Goal: Learn about a topic

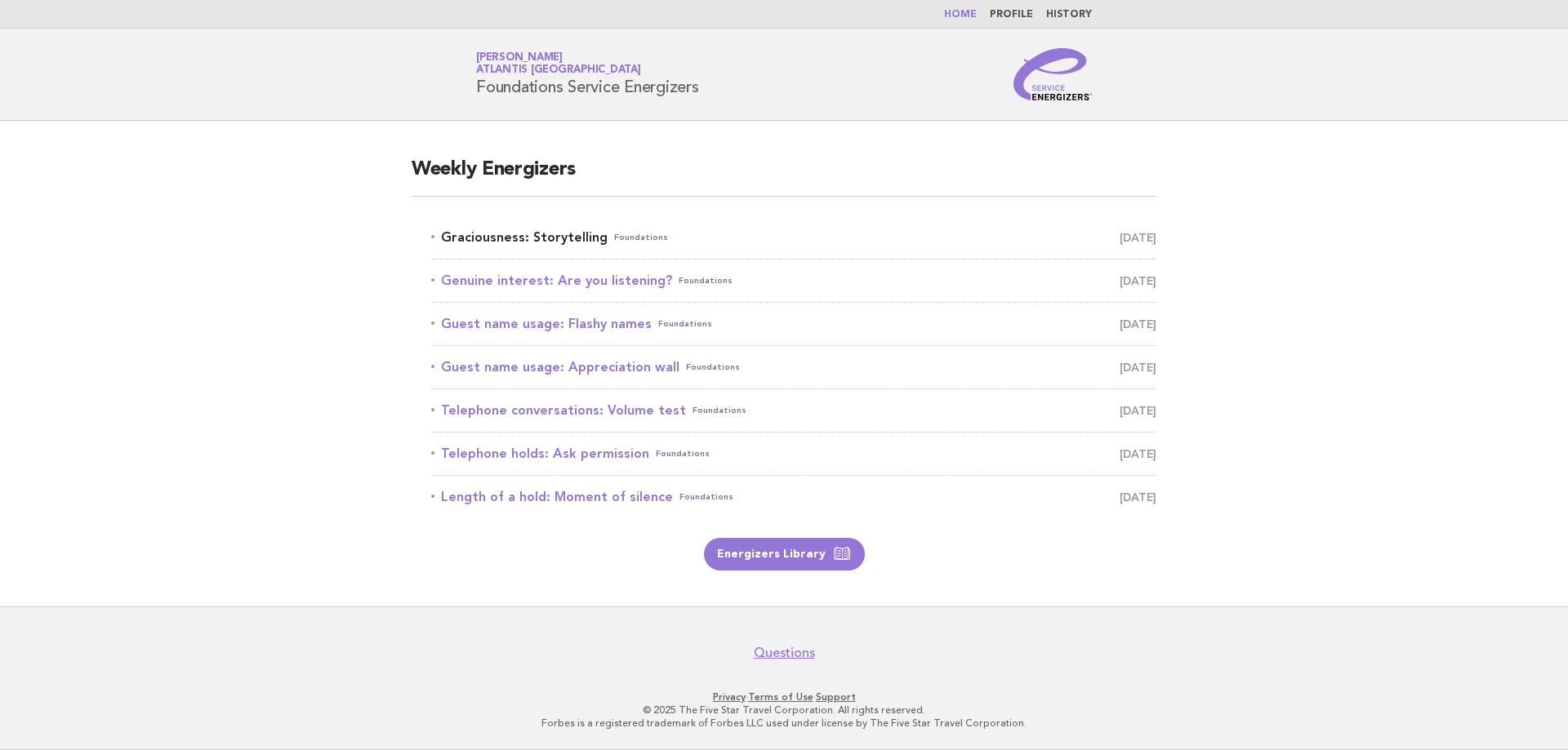
click at [546, 233] on link "Graciousness: Storytelling Foundations [DATE]" at bounding box center [793, 237] width 725 height 23
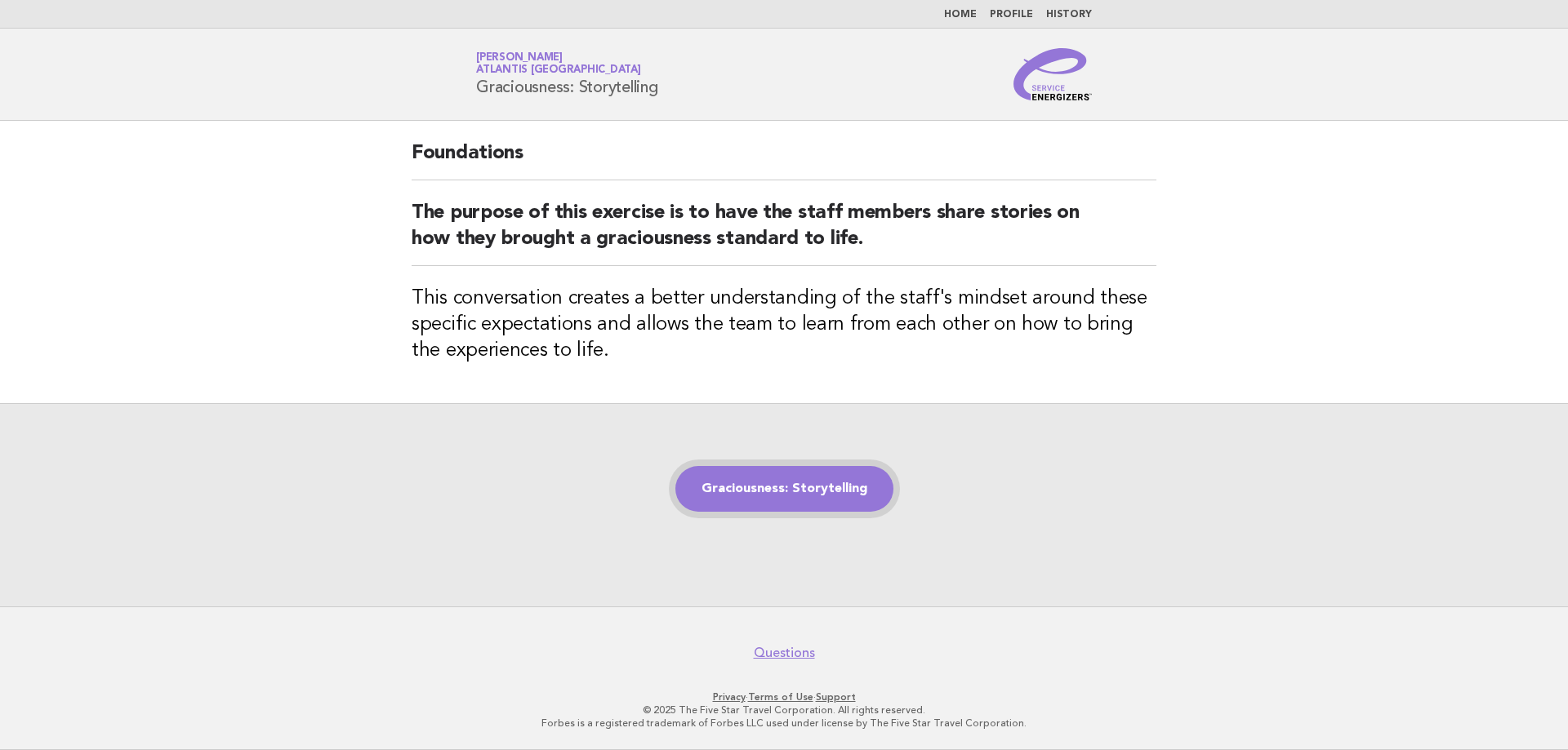
click at [751, 494] on link "Graciousness: Storytelling" at bounding box center [784, 489] width 218 height 46
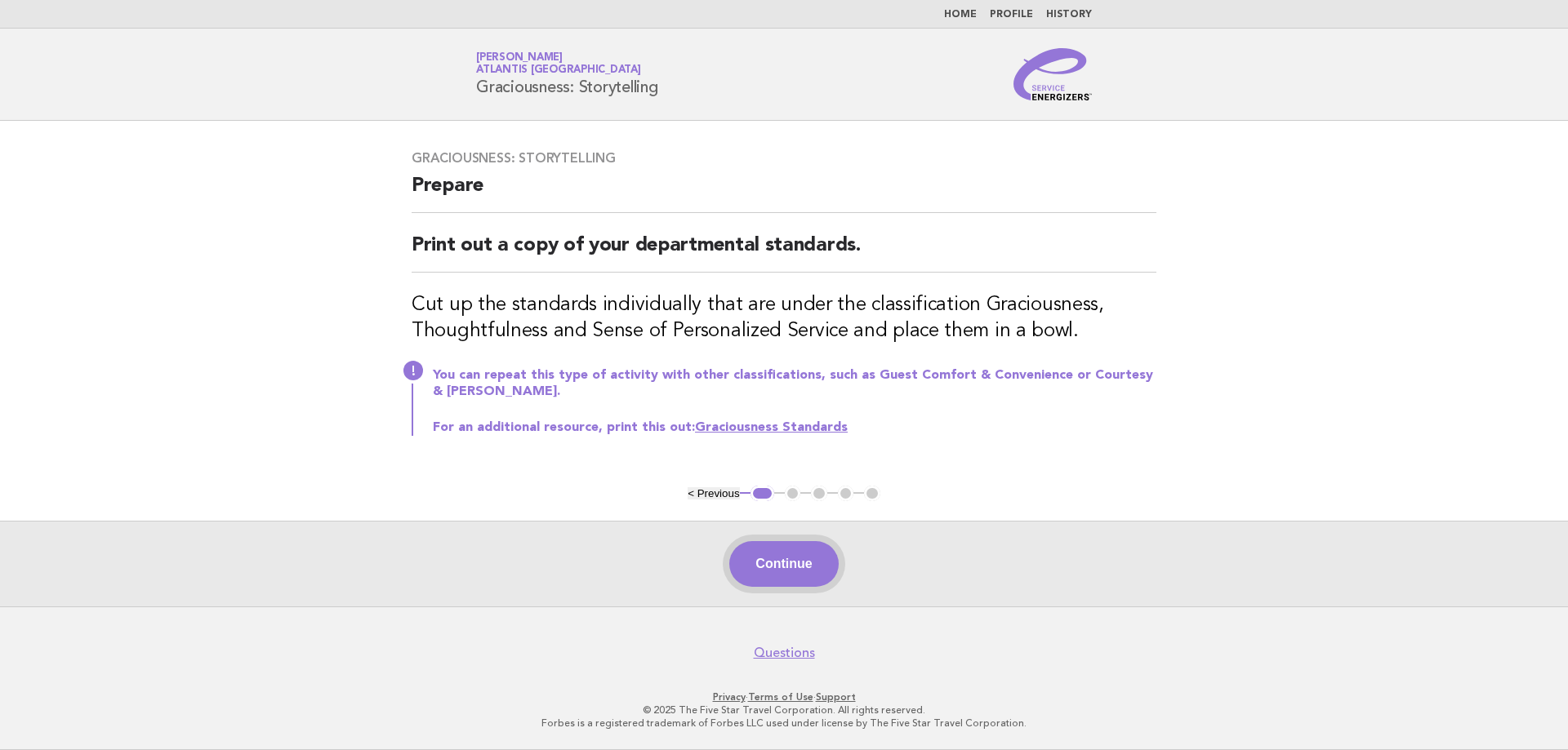
click at [776, 557] on button "Continue" at bounding box center [784, 564] width 108 height 46
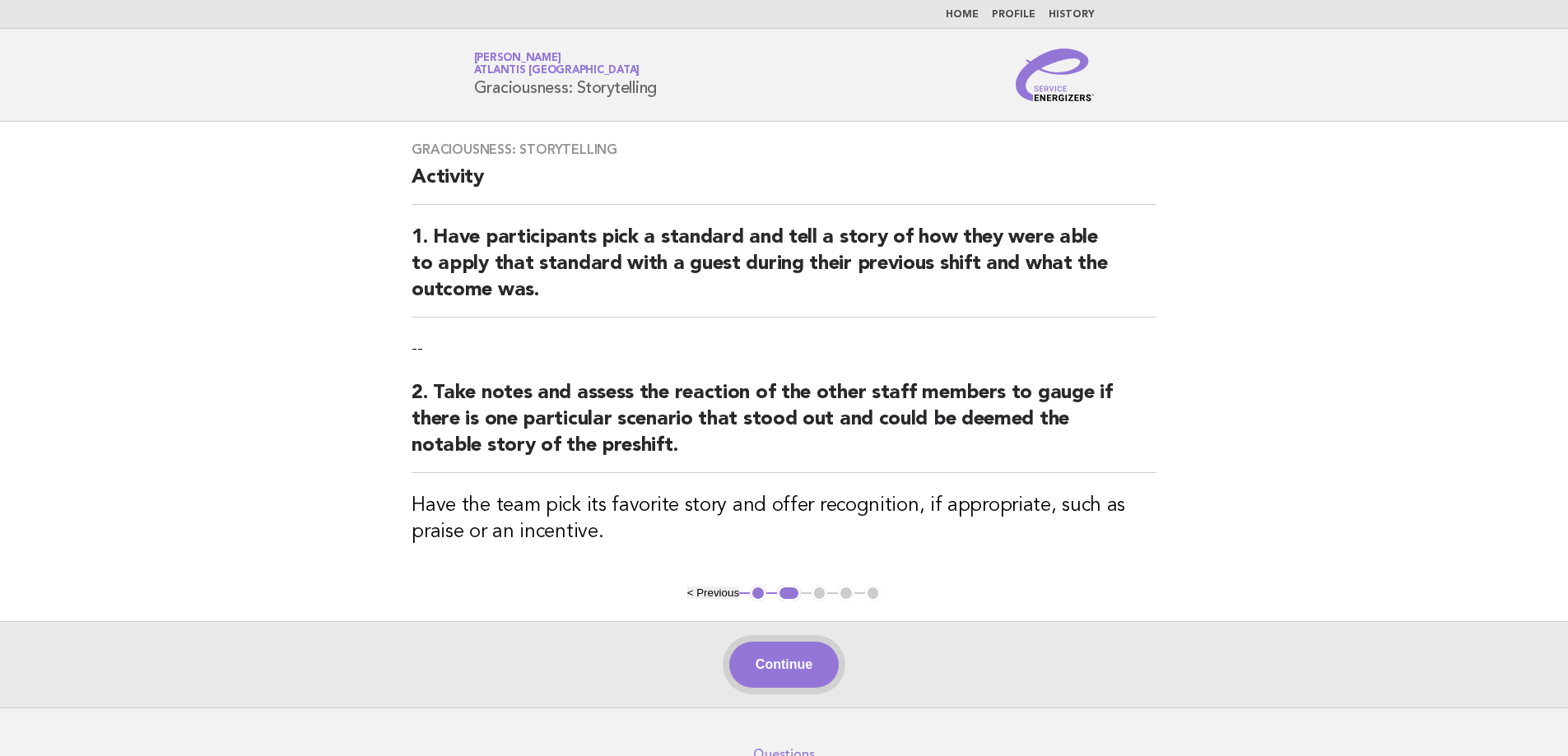
click at [781, 670] on button "Continue" at bounding box center [784, 665] width 109 height 46
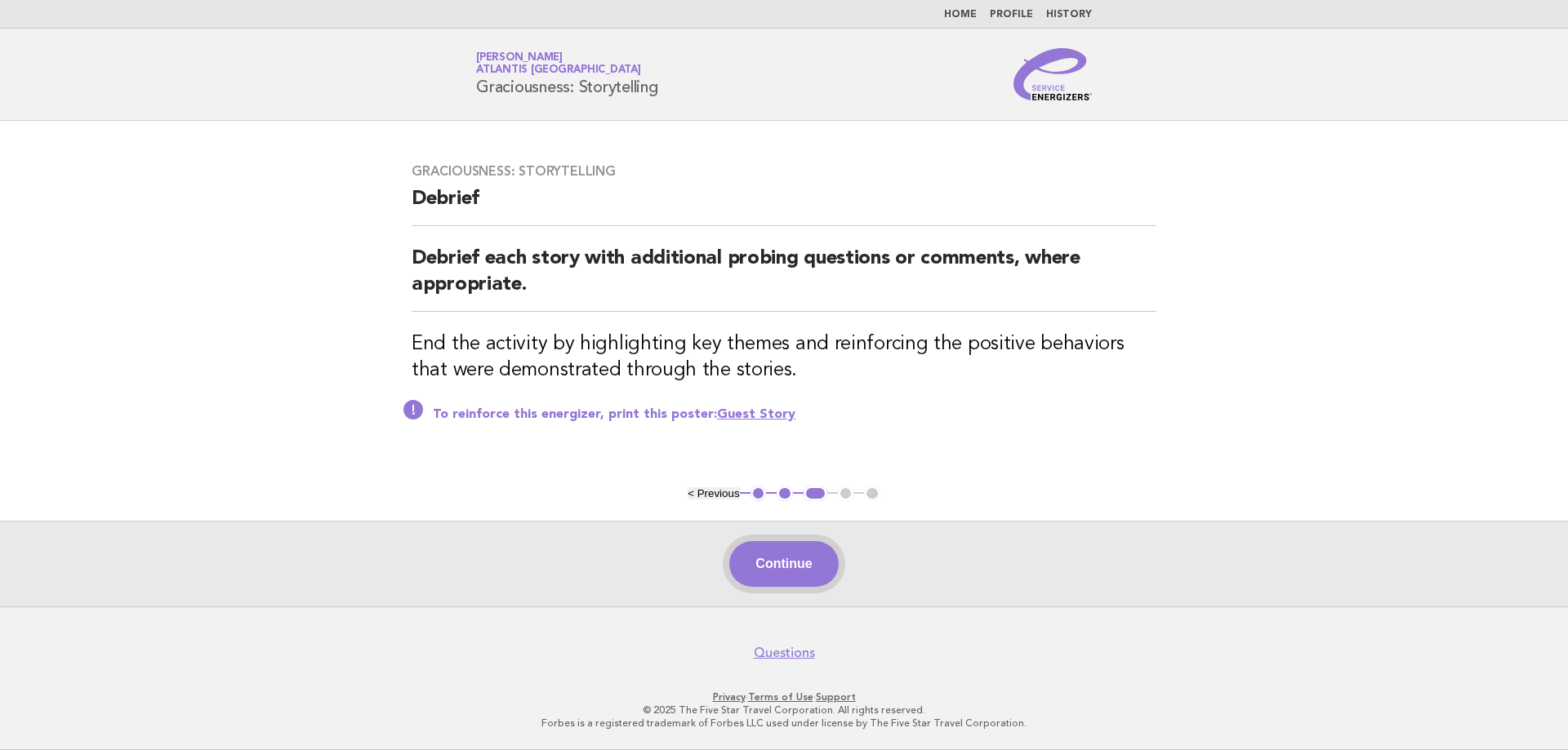
click at [767, 565] on button "Continue" at bounding box center [784, 564] width 108 height 46
